Goal: Communication & Community: Participate in discussion

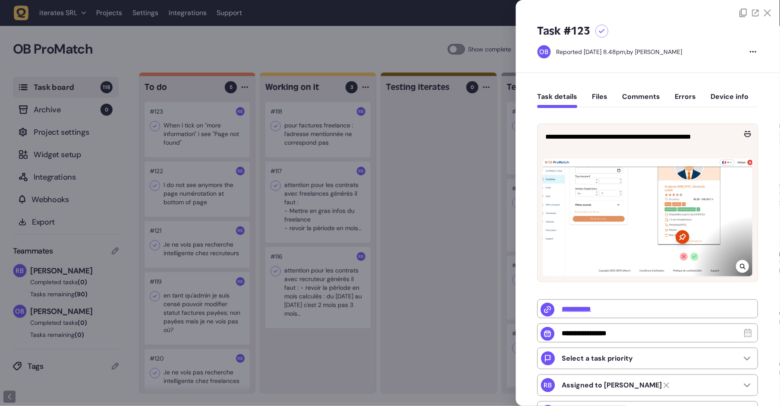
click at [154, 170] on div at bounding box center [390, 203] width 780 height 406
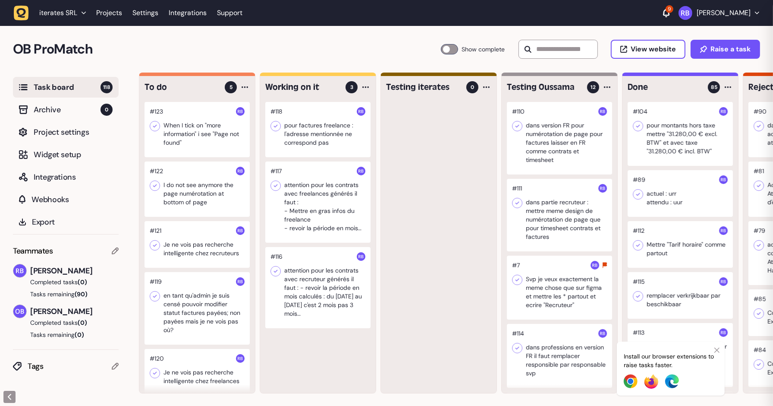
click at [214, 212] on div at bounding box center [197, 188] width 105 height 55
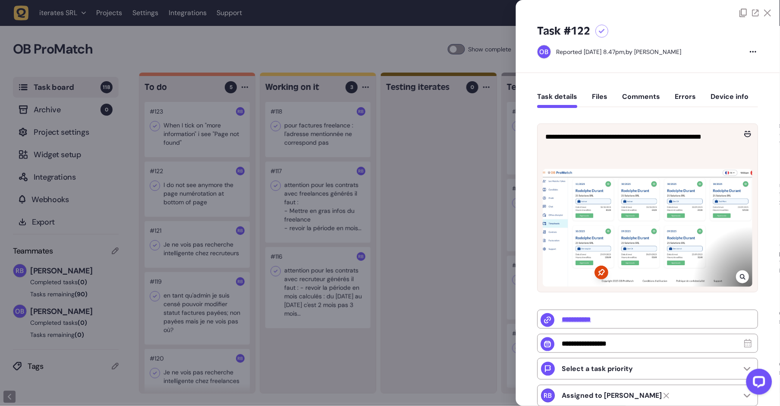
click at [492, 234] on div at bounding box center [390, 203] width 780 height 406
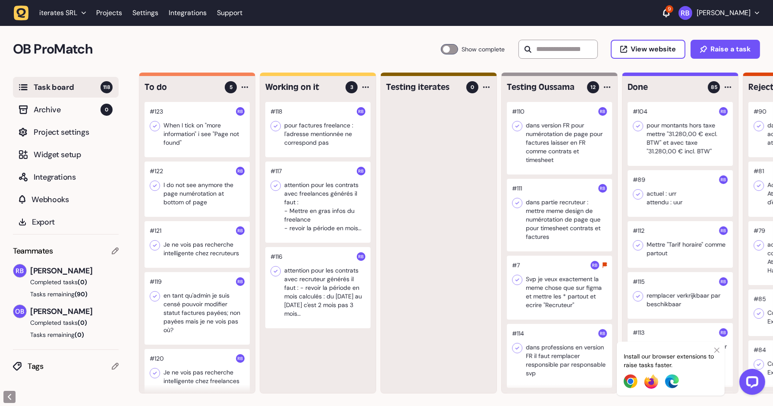
click at [192, 183] on div at bounding box center [197, 188] width 105 height 55
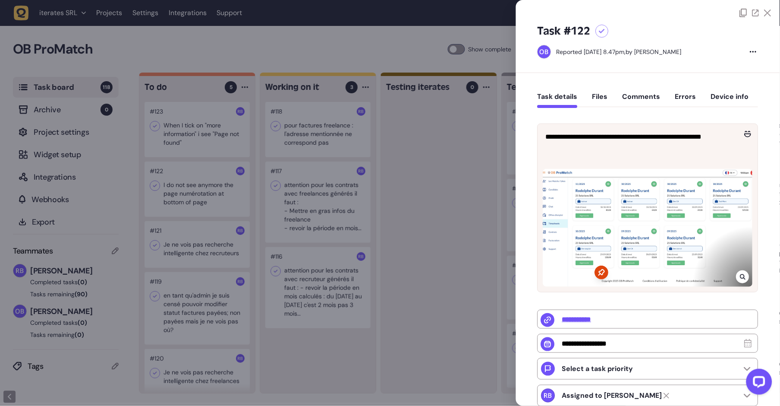
drag, startPoint x: 672, startPoint y: 50, endPoint x: 736, endPoint y: 51, distance: 63.4
click at [736, 51] on div "Reported [DATE] 8.47pm, by [PERSON_NAME]" at bounding box center [643, 52] width 211 height 14
click at [728, 264] on div at bounding box center [648, 228] width 210 height 118
click at [737, 271] on div at bounding box center [743, 276] width 13 height 13
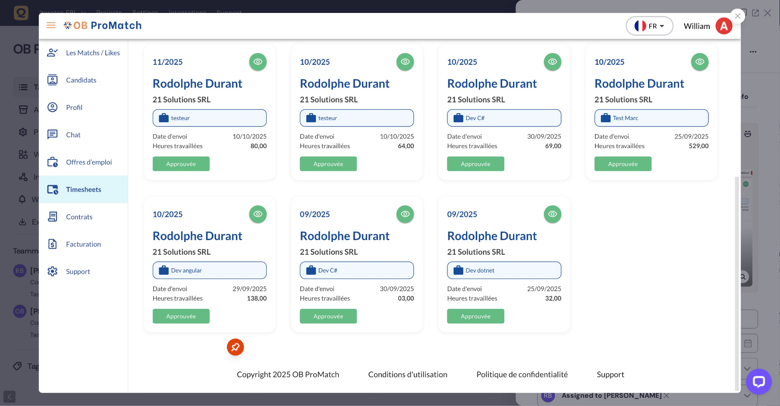
click at [737, 9] on div at bounding box center [737, 16] width 15 height 15
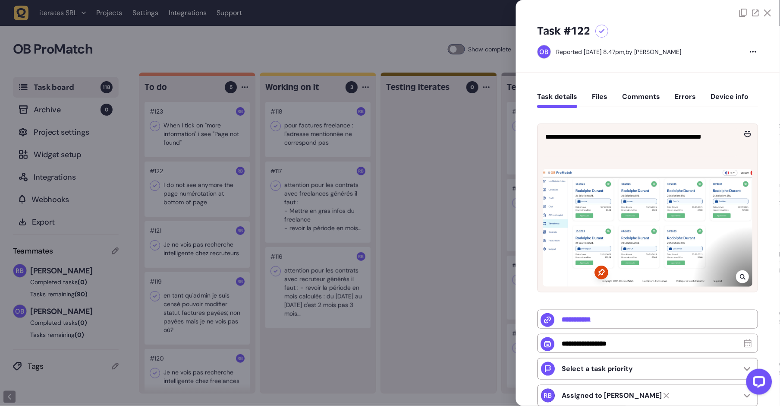
click at [441, 250] on div at bounding box center [390, 203] width 780 height 406
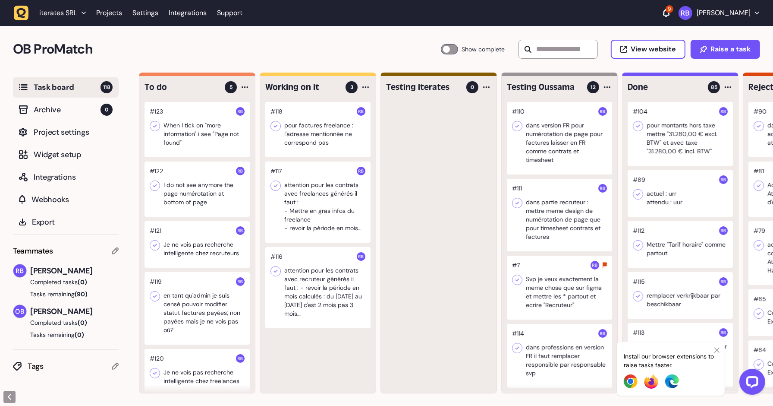
click at [208, 213] on div at bounding box center [197, 188] width 105 height 55
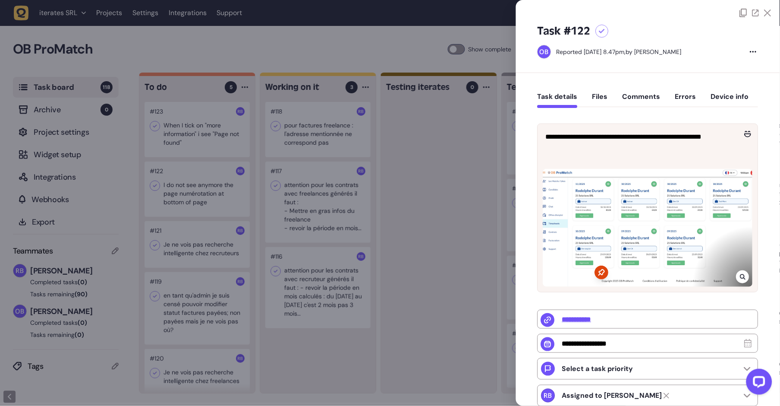
click at [482, 195] on div at bounding box center [390, 203] width 780 height 406
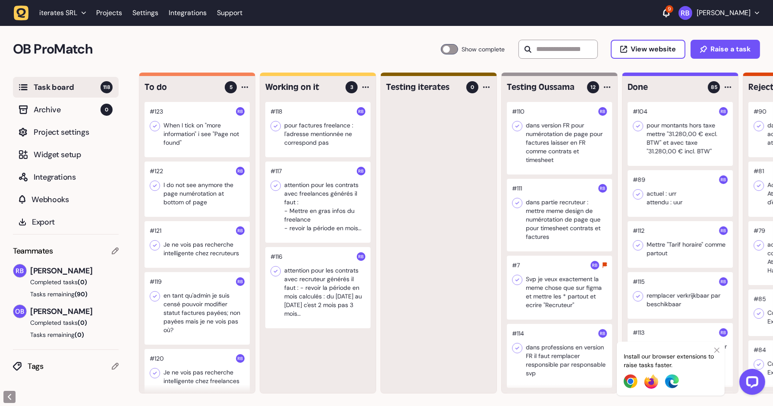
click at [185, 138] on div at bounding box center [197, 129] width 105 height 55
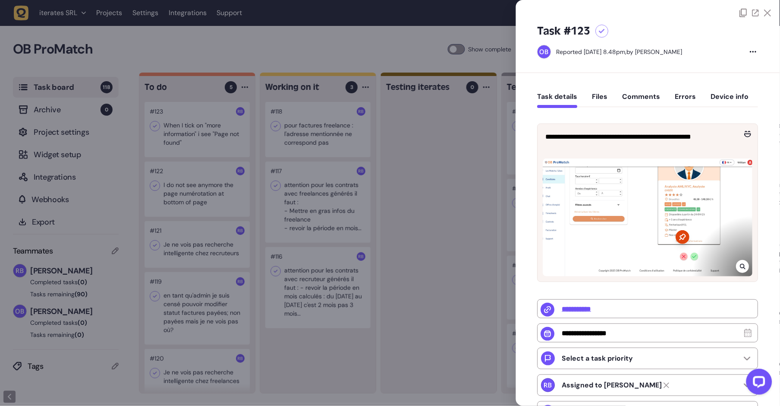
drag, startPoint x: 425, startPoint y: 204, endPoint x: 356, endPoint y: 207, distance: 69.5
click at [425, 204] on div at bounding box center [390, 203] width 780 height 406
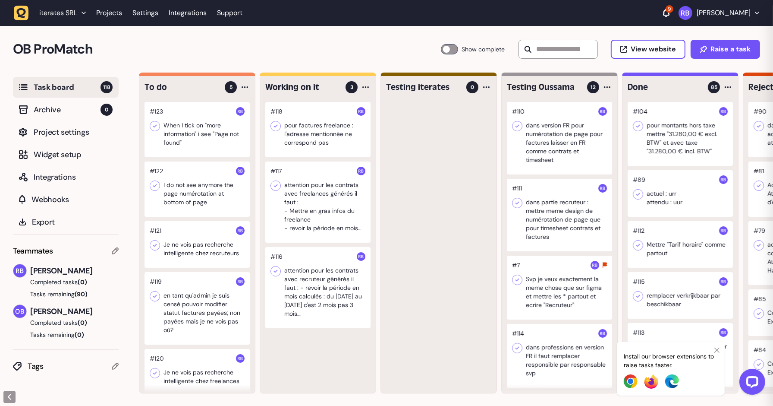
click at [201, 196] on div at bounding box center [197, 188] width 105 height 55
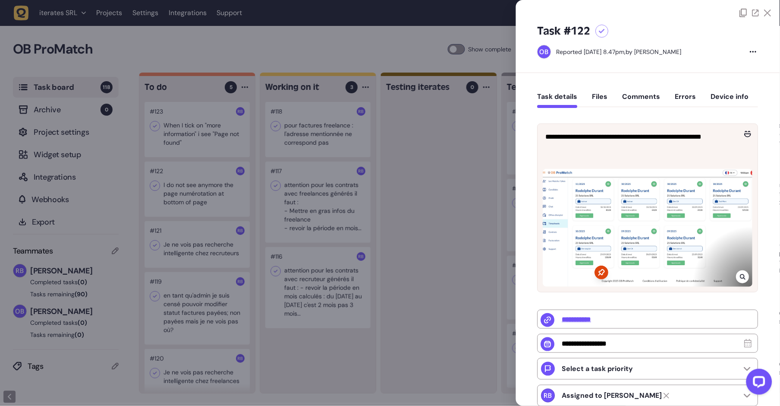
click at [440, 228] on div at bounding box center [390, 203] width 780 height 406
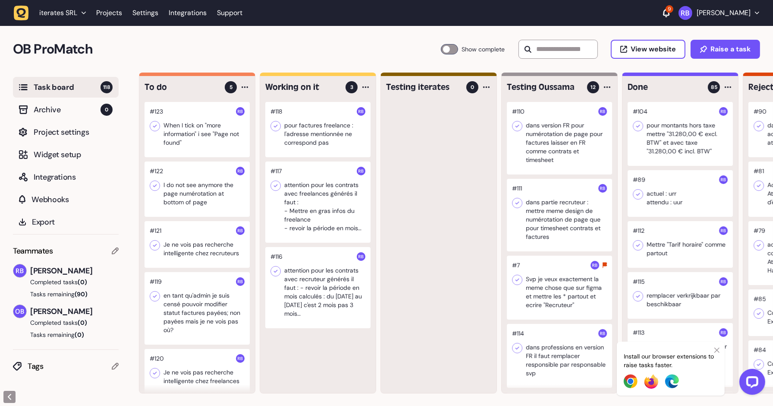
click at [211, 197] on div at bounding box center [197, 188] width 105 height 55
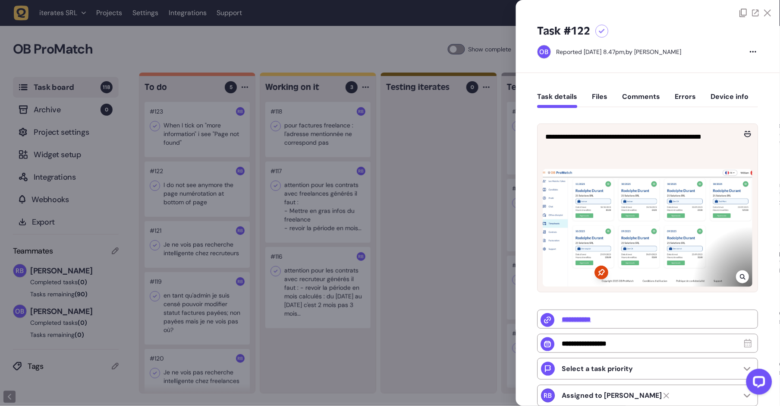
click at [649, 102] on button "Comments" at bounding box center [642, 100] width 38 height 16
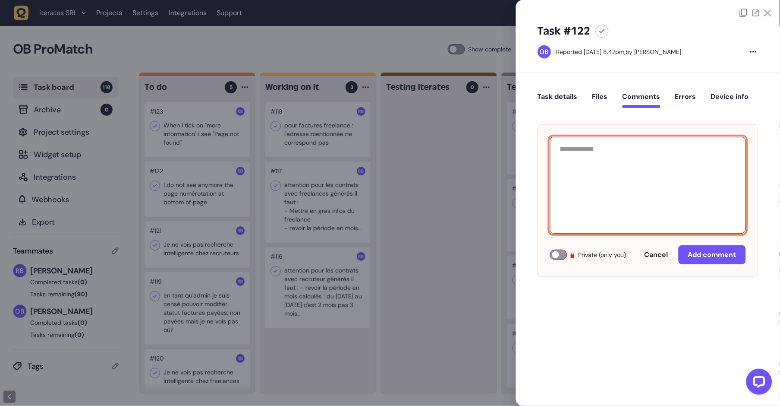
click at [687, 175] on textarea at bounding box center [648, 185] width 196 height 97
type textarea "**********"
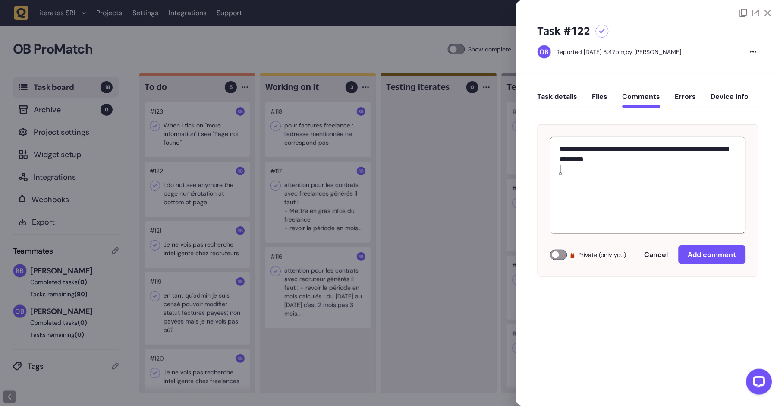
click at [696, 244] on div "**********" at bounding box center [648, 200] width 221 height 152
click at [703, 255] on span "Add comment" at bounding box center [712, 254] width 48 height 7
click at [325, 259] on div at bounding box center [390, 203] width 780 height 406
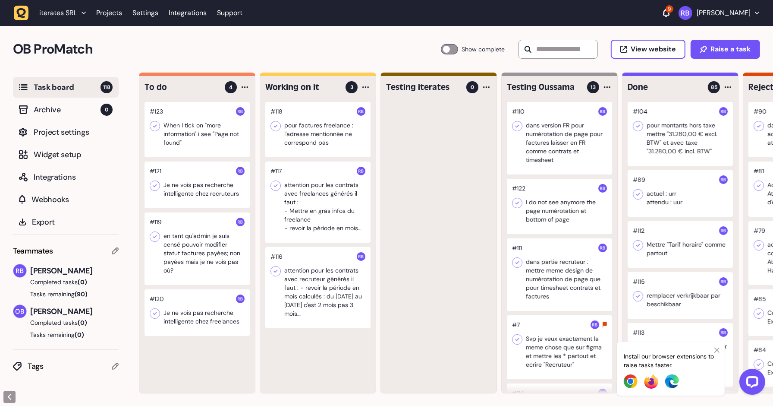
click at [183, 142] on div at bounding box center [197, 129] width 105 height 55
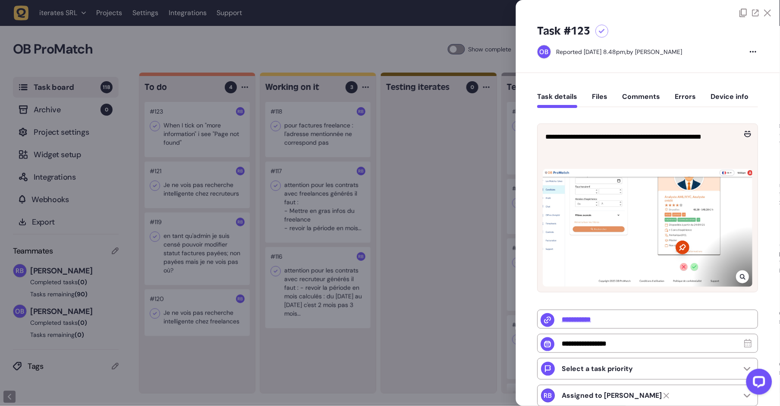
type input "**********"
click at [745, 277] on div at bounding box center [743, 276] width 13 height 13
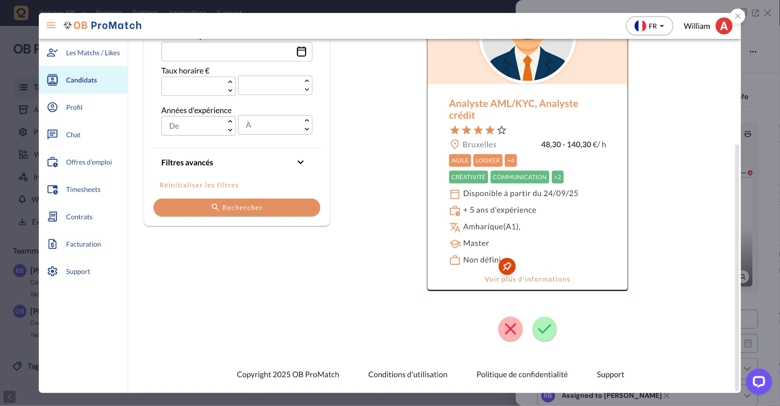
click at [739, 15] on icon at bounding box center [739, 16] width 6 height 6
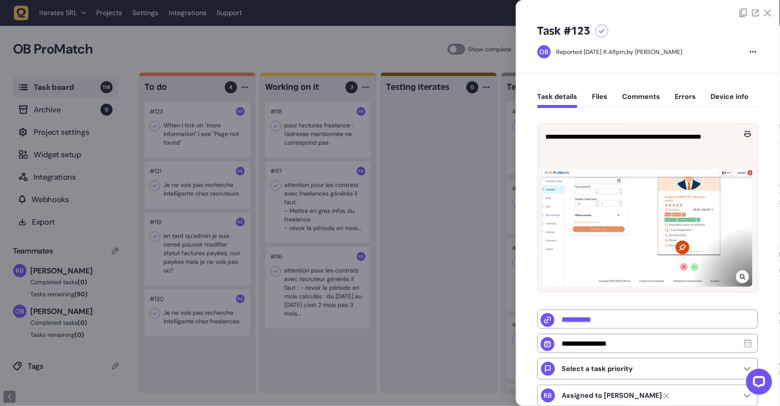
click at [644, 94] on button "Comments" at bounding box center [642, 100] width 38 height 16
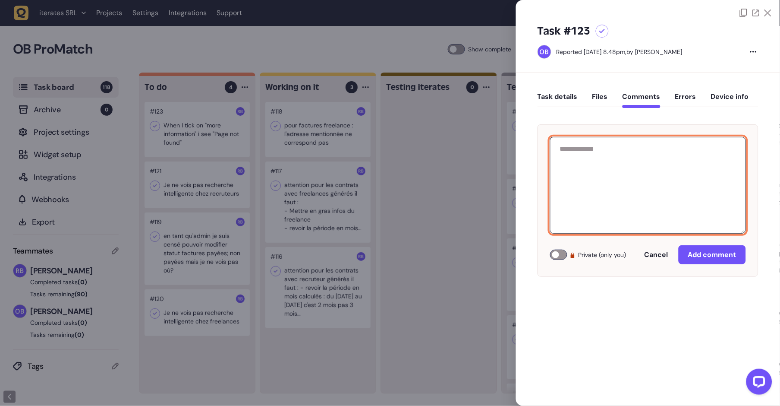
click at [657, 175] on textarea at bounding box center [648, 185] width 196 height 97
type textarea "**********"
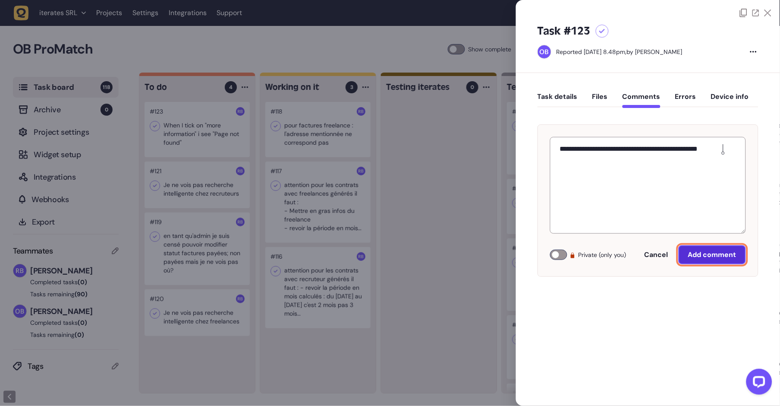
click at [730, 260] on button "Add comment" at bounding box center [712, 254] width 67 height 19
drag, startPoint x: 494, startPoint y: 238, endPoint x: 419, endPoint y: 220, distance: 77.2
click at [494, 239] on div at bounding box center [390, 203] width 780 height 406
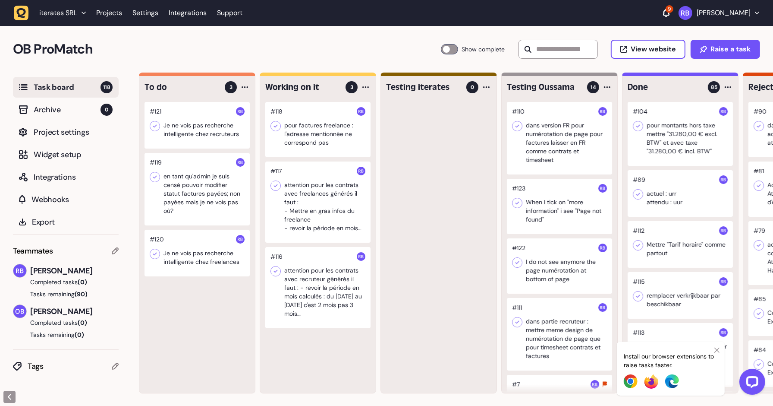
drag, startPoint x: 204, startPoint y: 146, endPoint x: 779, endPoint y: 81, distance: 578.9
